Goal: Task Accomplishment & Management: Use online tool/utility

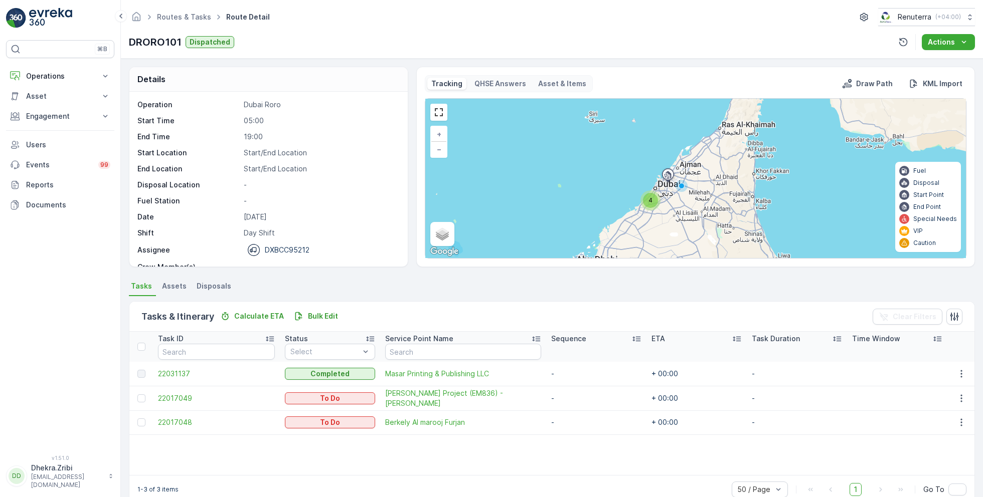
scroll to position [31, 0]
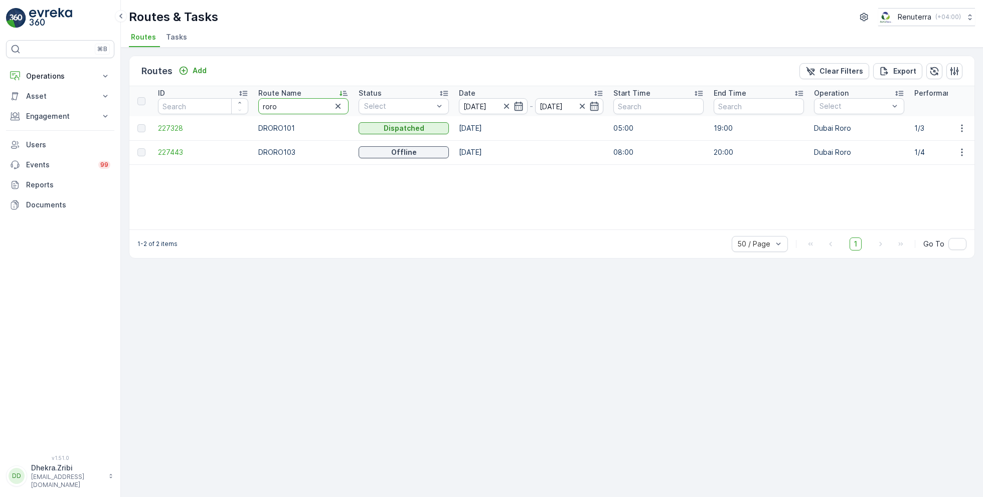
drag, startPoint x: 283, startPoint y: 106, endPoint x: 250, endPoint y: 107, distance: 33.1
type input "hat"
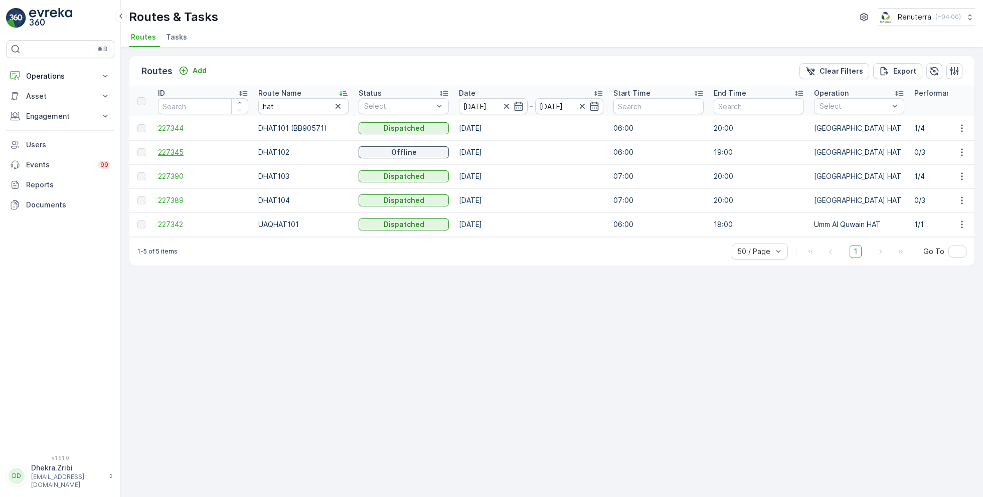
click at [177, 150] on span "227345" at bounding box center [203, 152] width 90 height 10
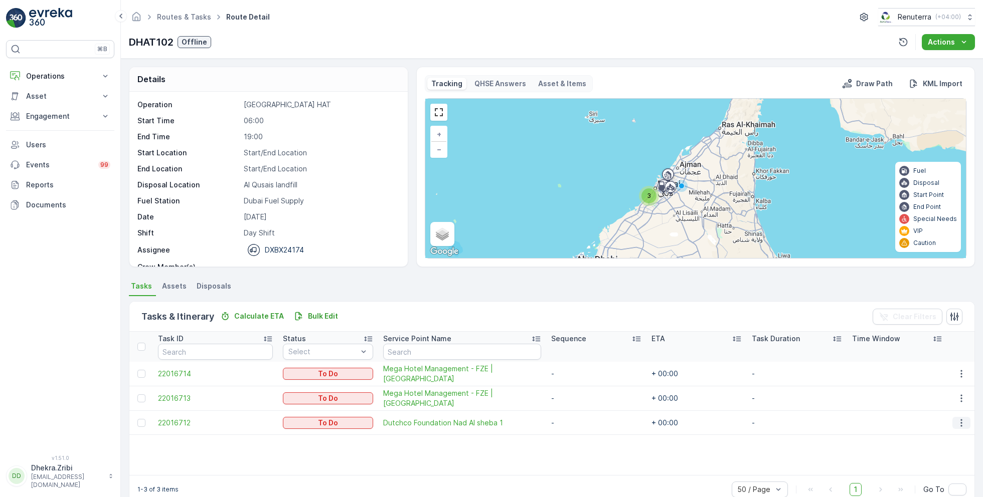
click at [958, 420] on icon "button" at bounding box center [961, 423] width 10 height 10
click at [921, 372] on span "Change Route" at bounding box center [935, 374] width 49 height 10
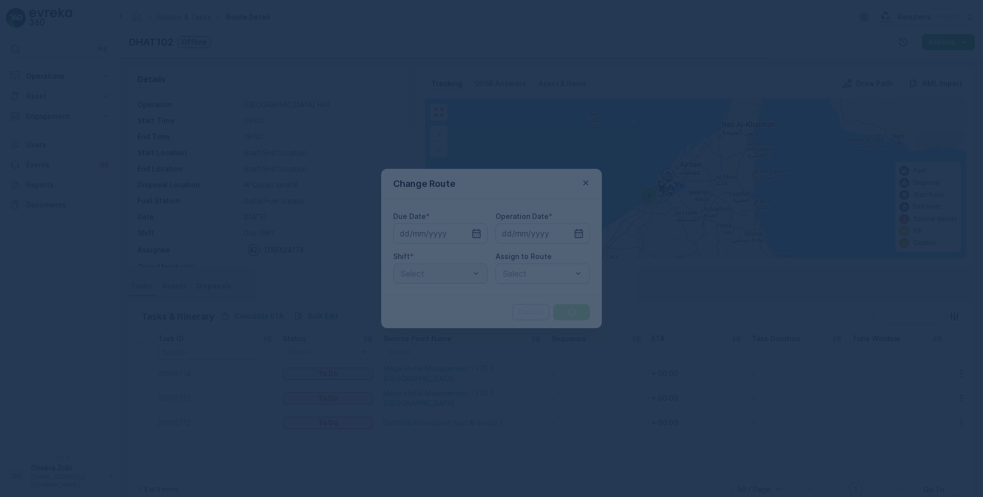
type input "[DATE]"
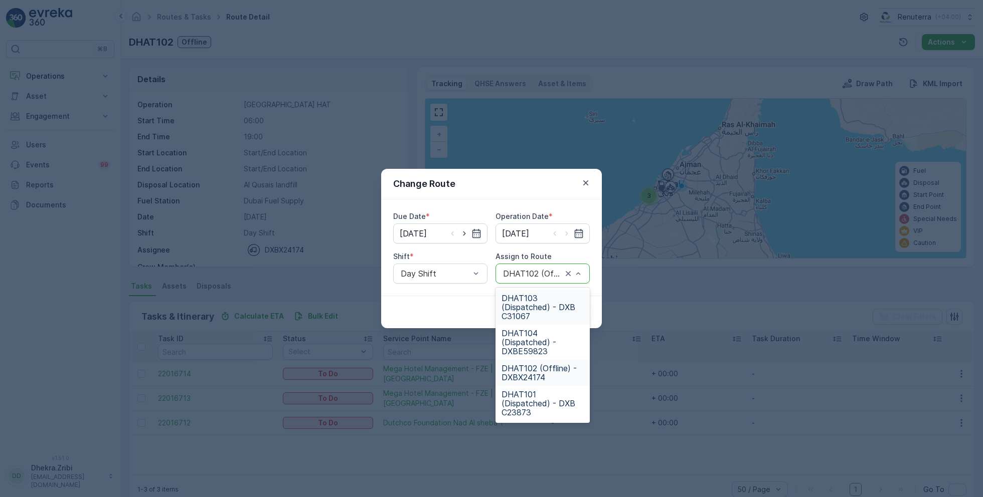
click at [535, 306] on span "DHAT103 (Dispatched) - DXB C31067" at bounding box center [542, 307] width 82 height 27
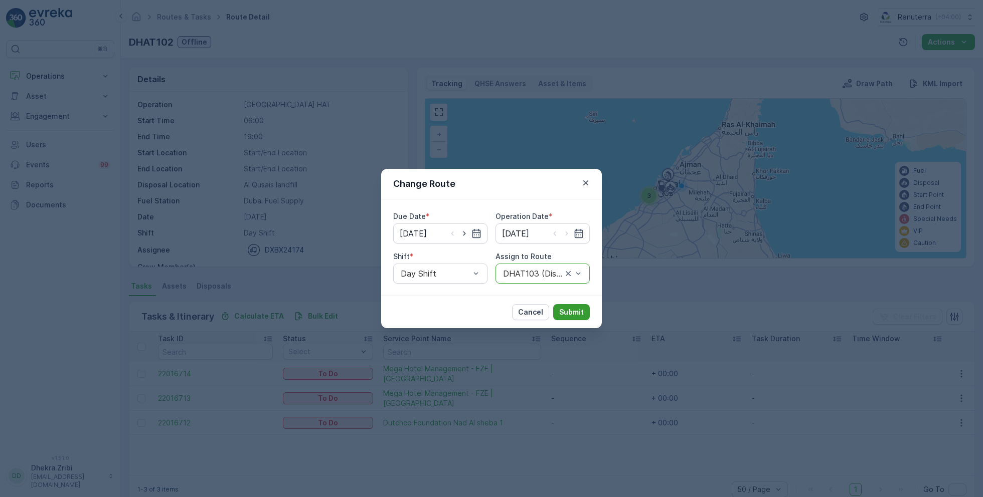
click at [572, 309] on p "Submit" at bounding box center [571, 312] width 25 height 10
